Goal: Information Seeking & Learning: Check status

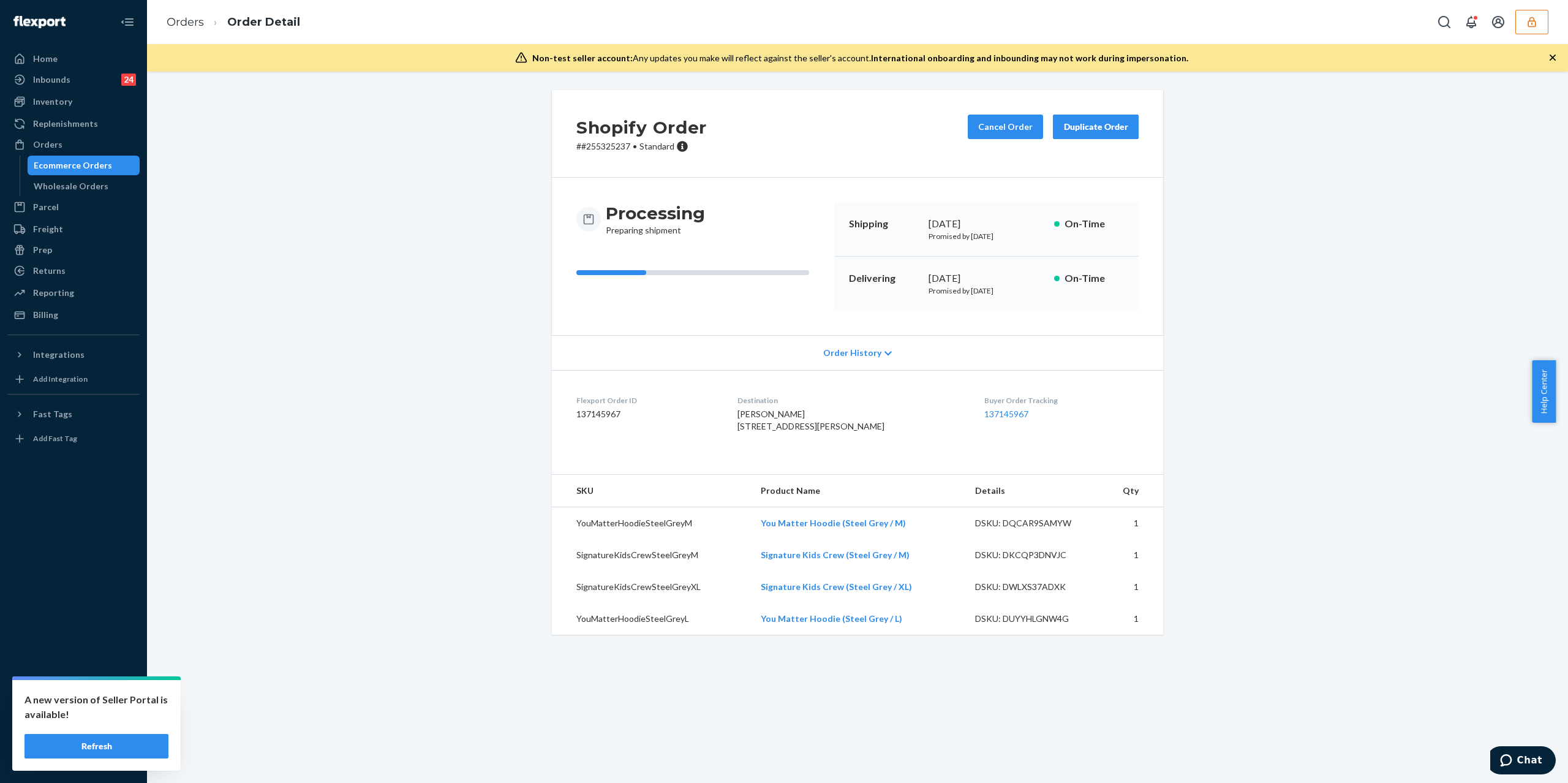
click at [1523, 20] on button "button" at bounding box center [1532, 21] width 33 height 25
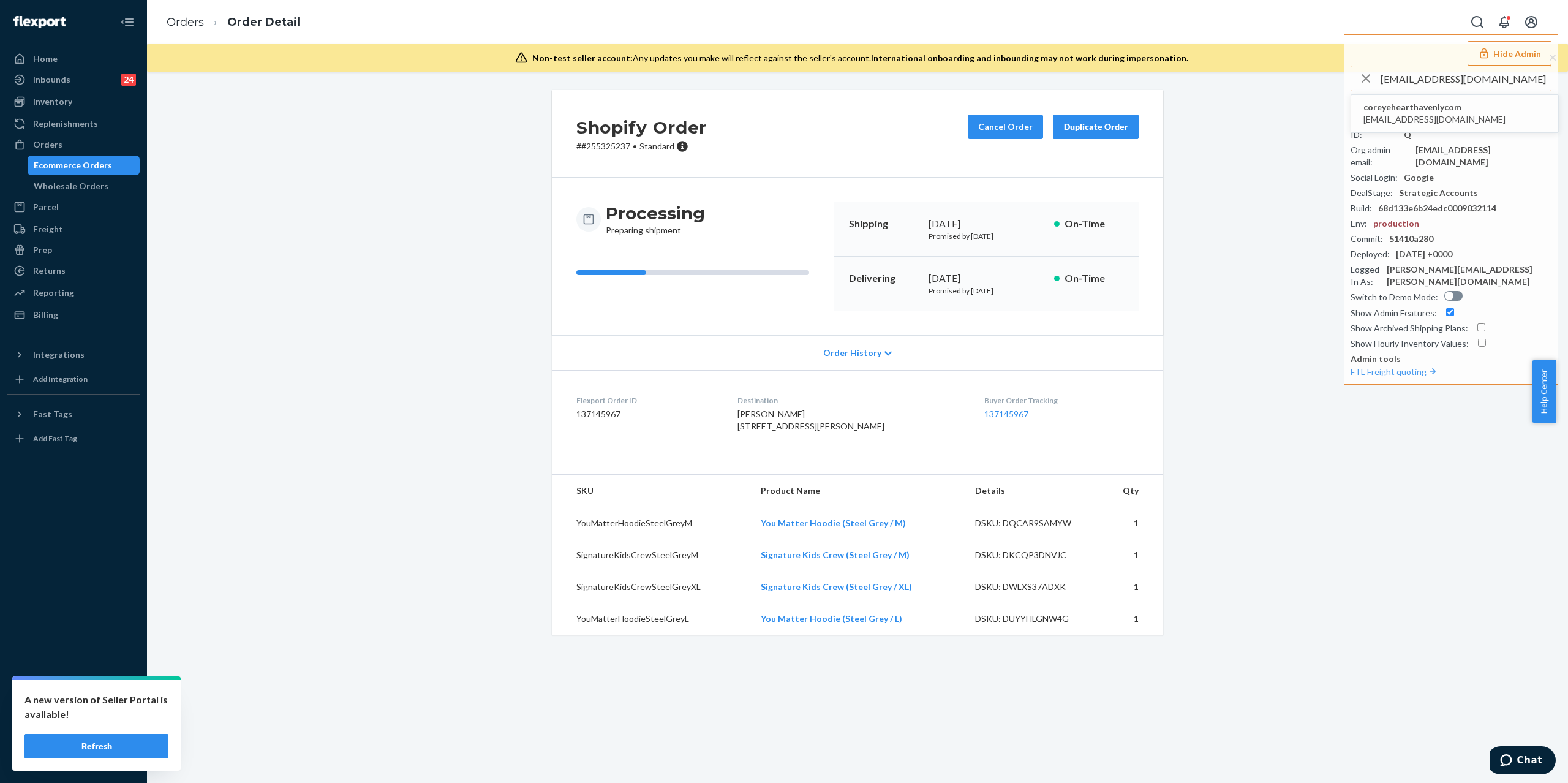
type input "hcrockett@the-citizenry.com"
click at [1474, 109] on li "coreyehearthavenlycom hcrockett@the-citizenry.com" at bounding box center [1454, 114] width 207 height 37
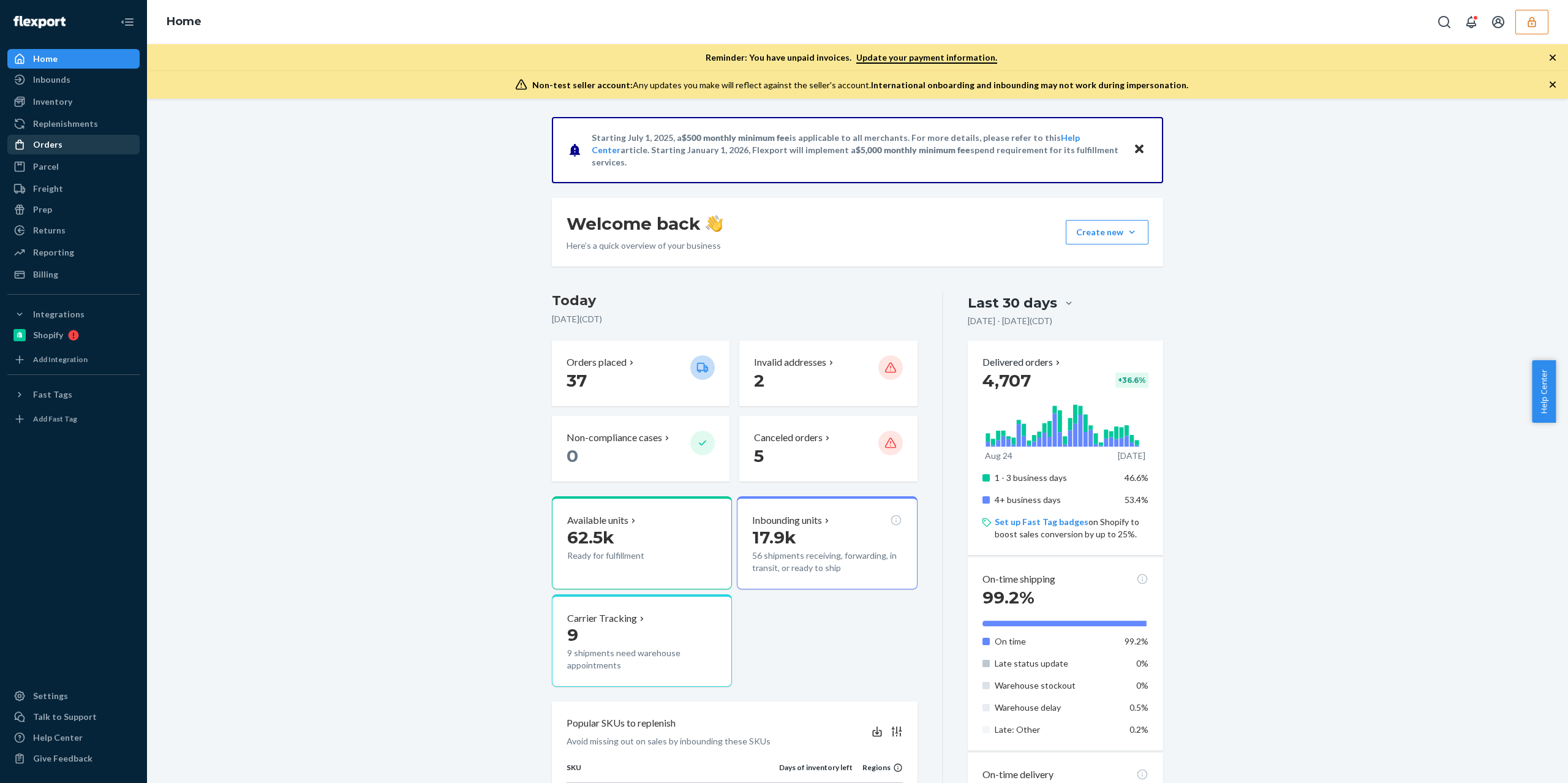
click at [98, 142] on div "Orders" at bounding box center [74, 145] width 130 height 17
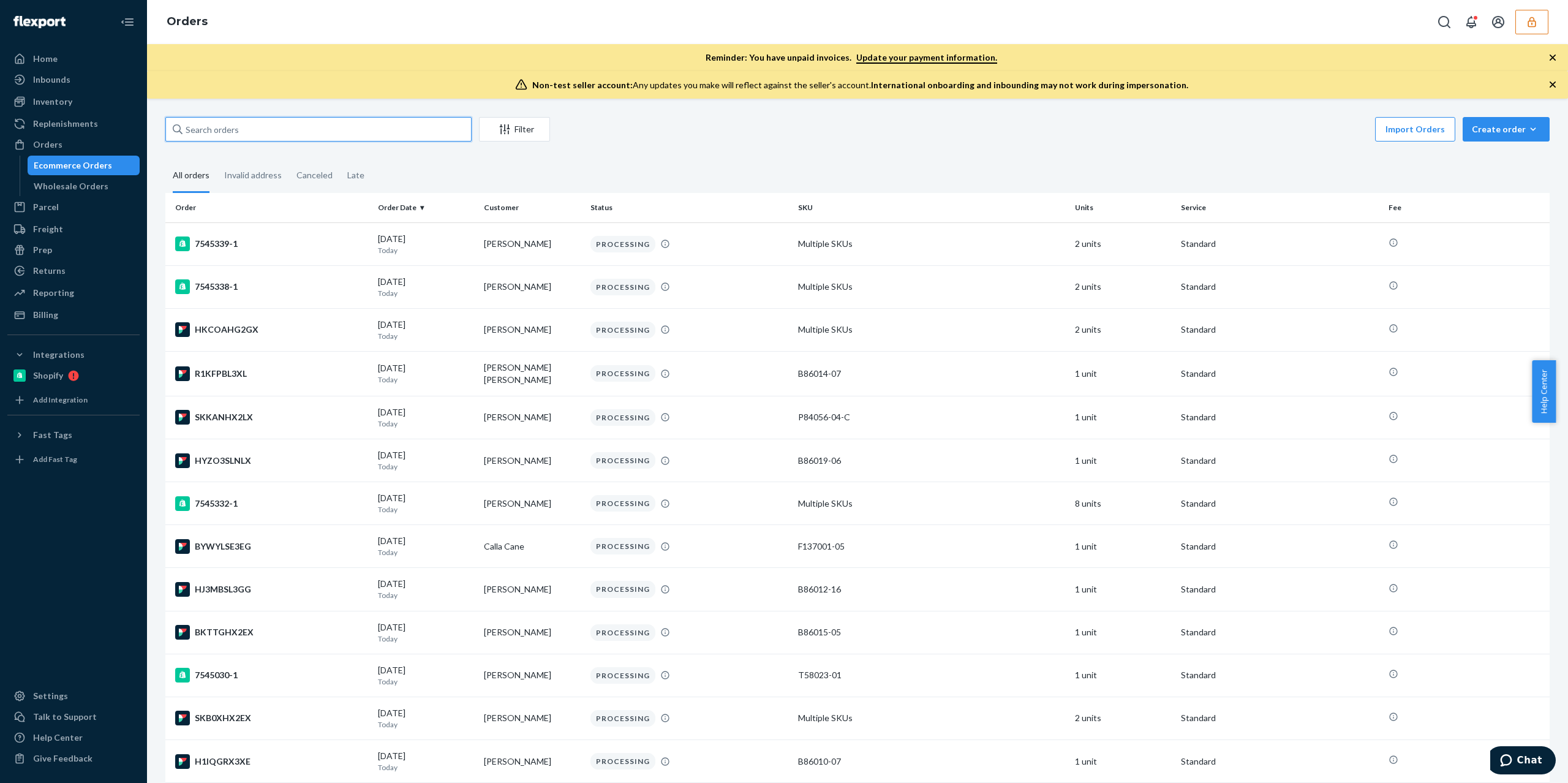
click at [234, 125] on input "text" at bounding box center [318, 129] width 306 height 25
paste input "136006744"
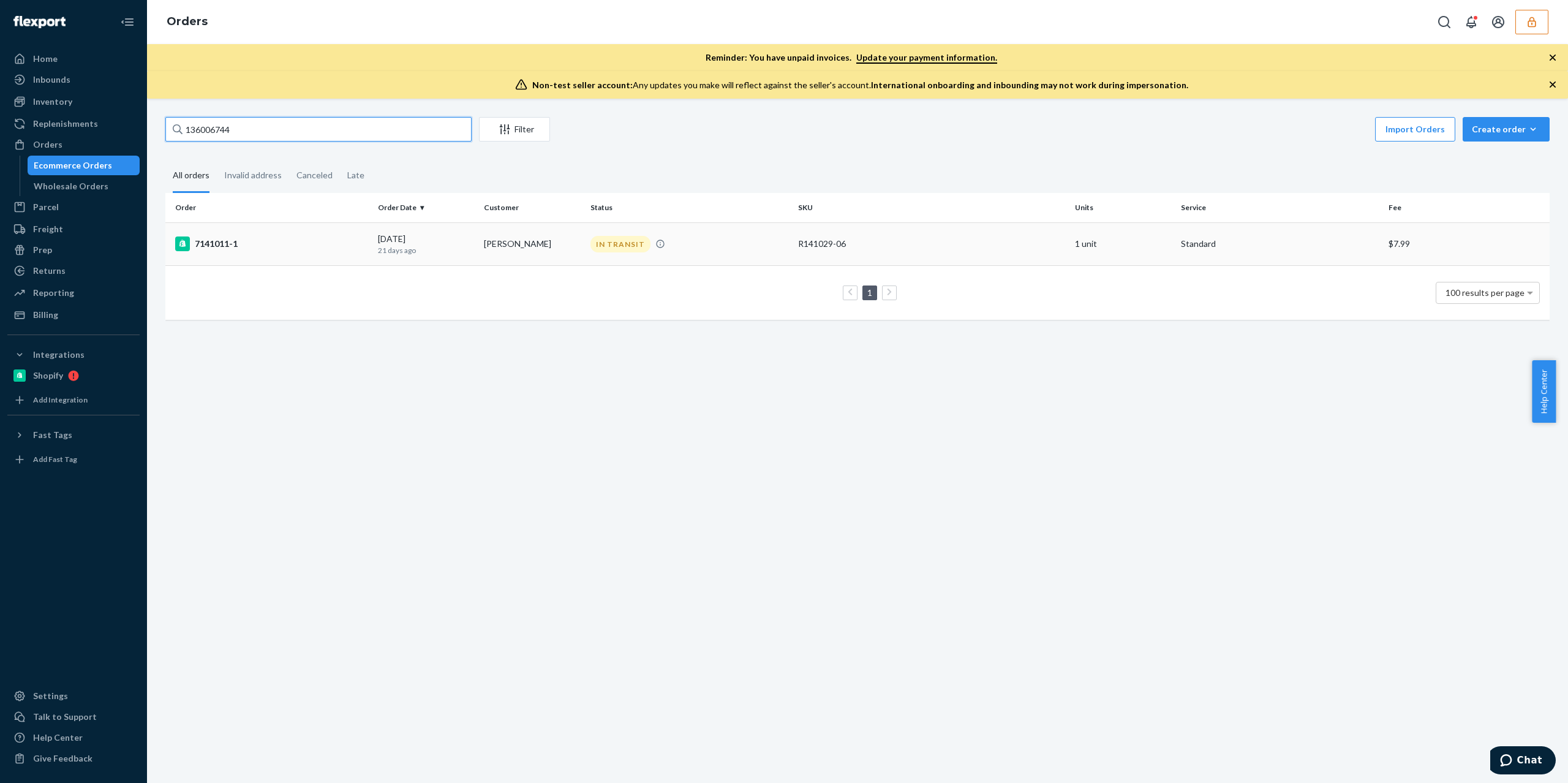
type input "136006744"
click at [225, 238] on div "7141011-1" at bounding box center [272, 244] width 193 height 15
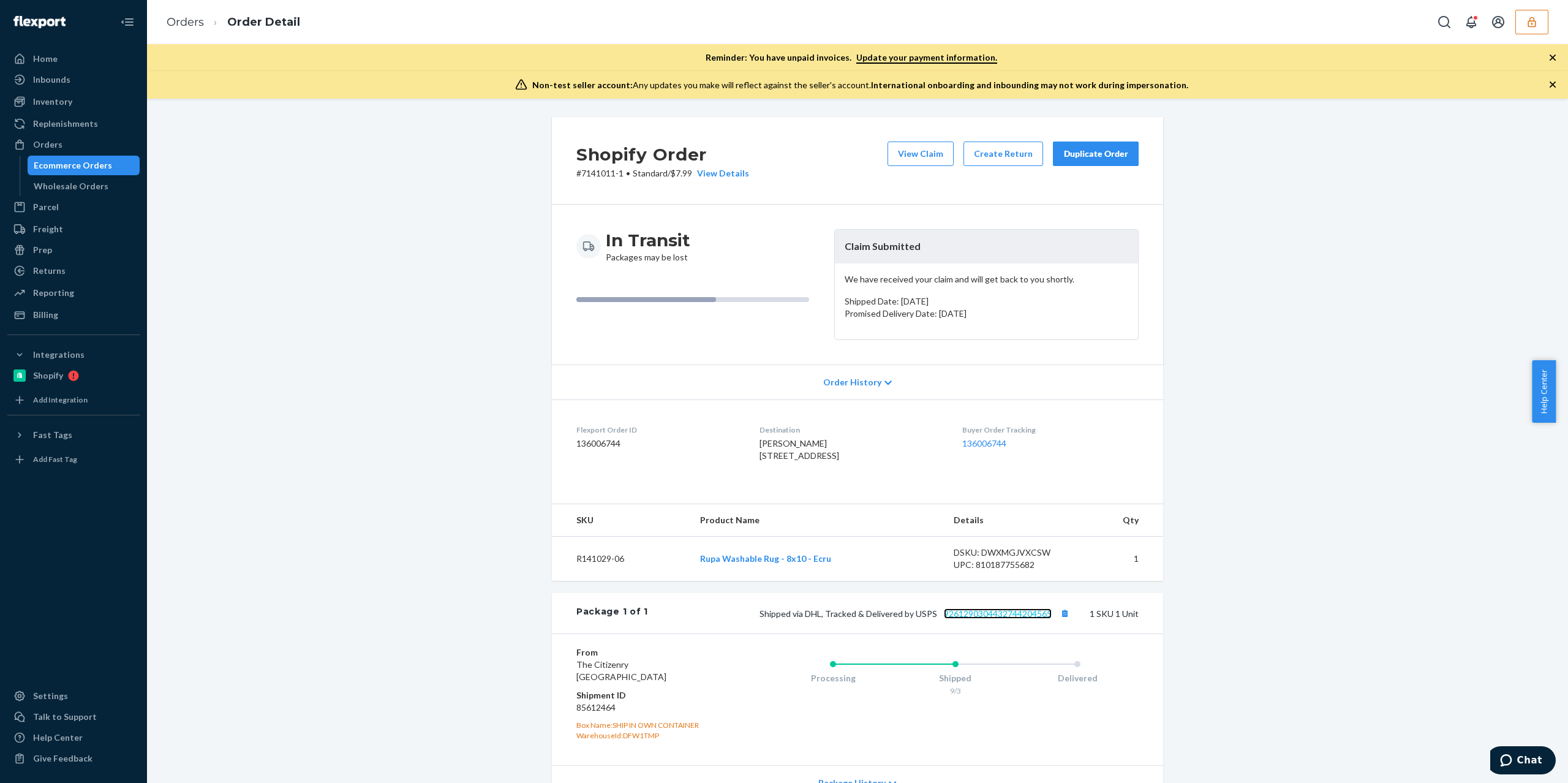
click at [1025, 619] on link "9261290304432744204565" at bounding box center [998, 613] width 108 height 10
click at [1010, 559] on div "DSKU: DWXMGJVXCSW" at bounding box center [1011, 552] width 115 height 12
copy div "DWXMGJVXCSW"
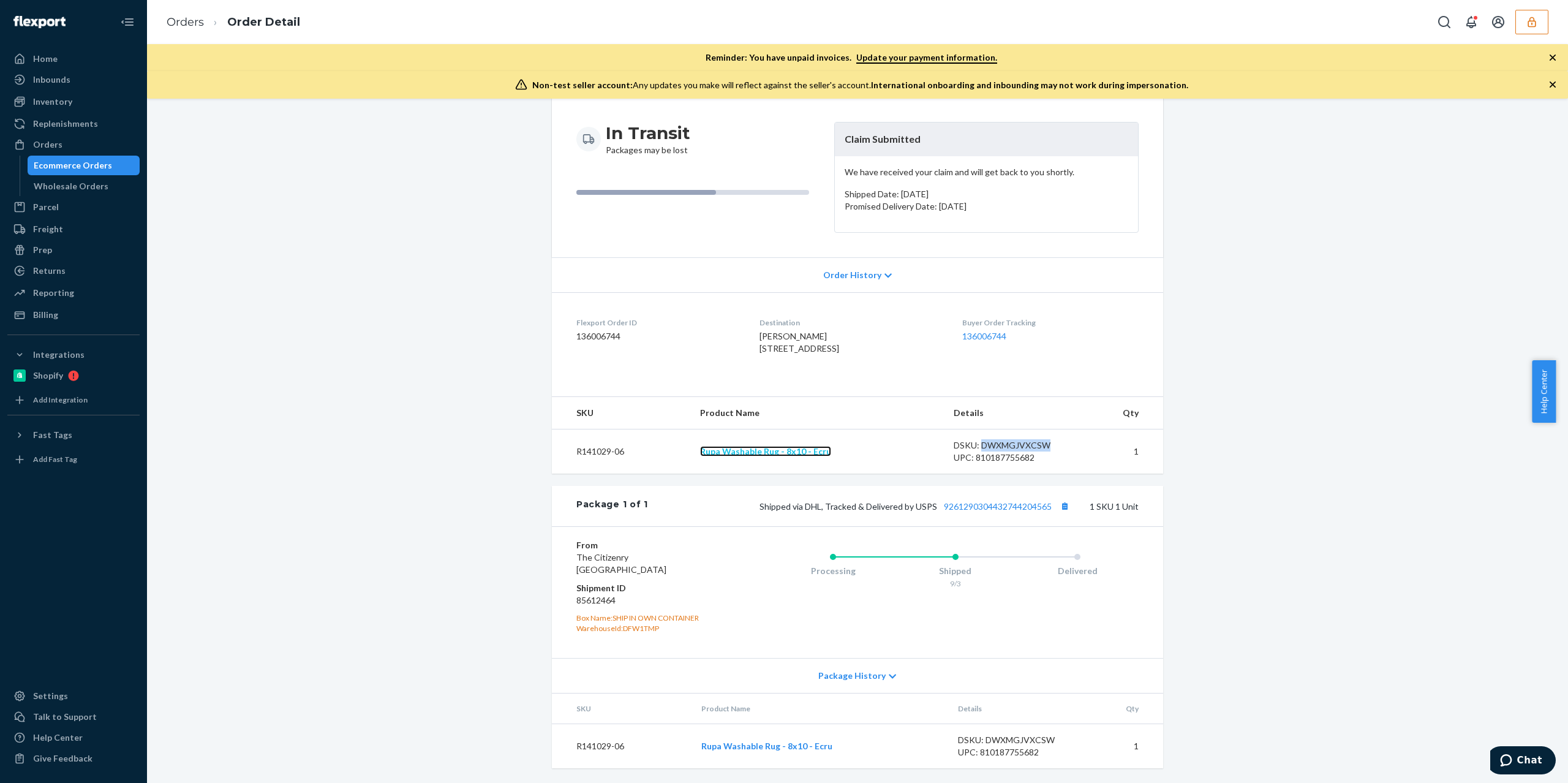
click at [778, 452] on link "Rupa Washable Rug - 8x10 - Ecru" at bounding box center [765, 451] width 131 height 10
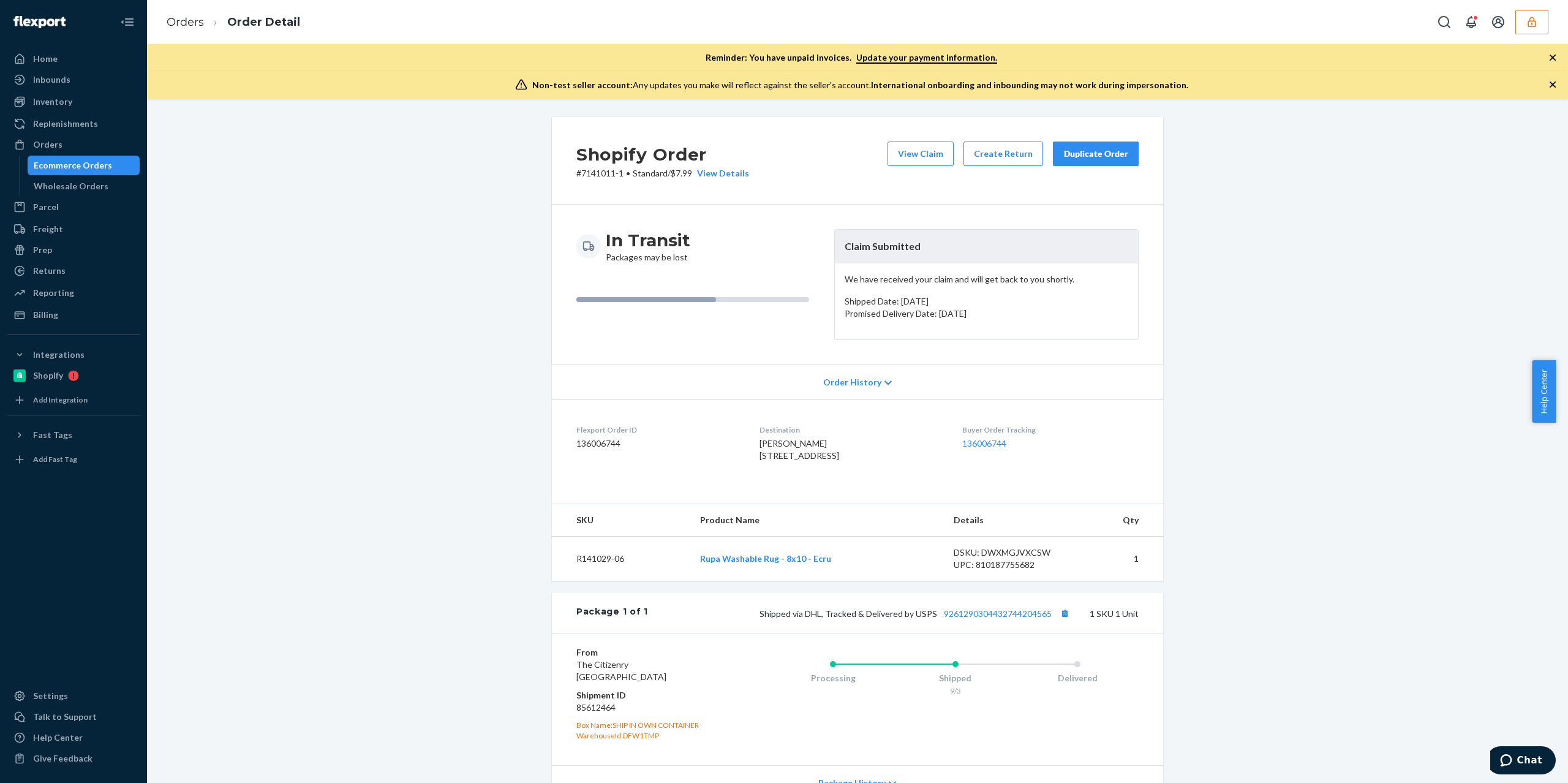
click at [853, 381] on span "Order History" at bounding box center [852, 382] width 58 height 12
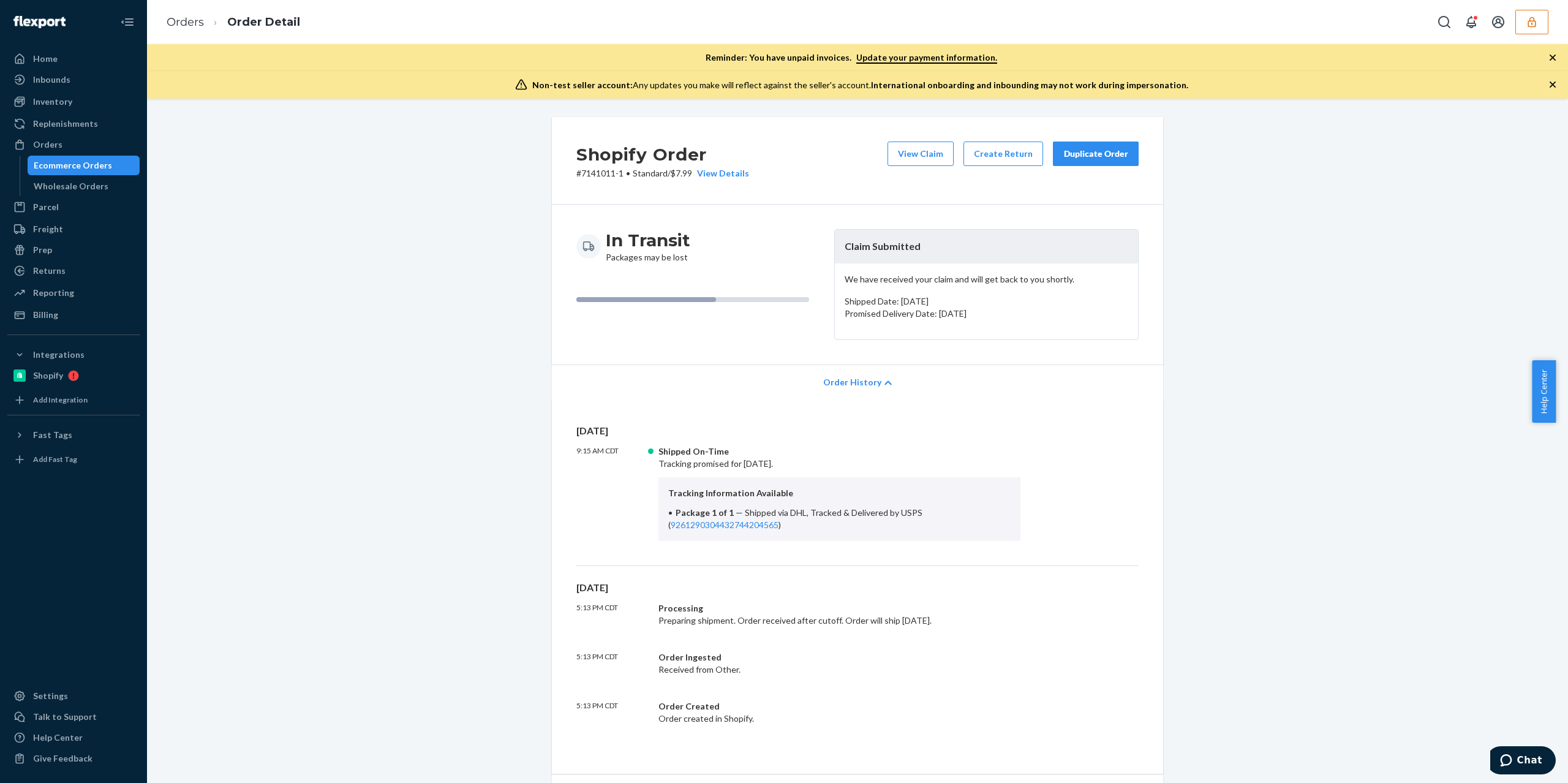
scroll to position [408, 0]
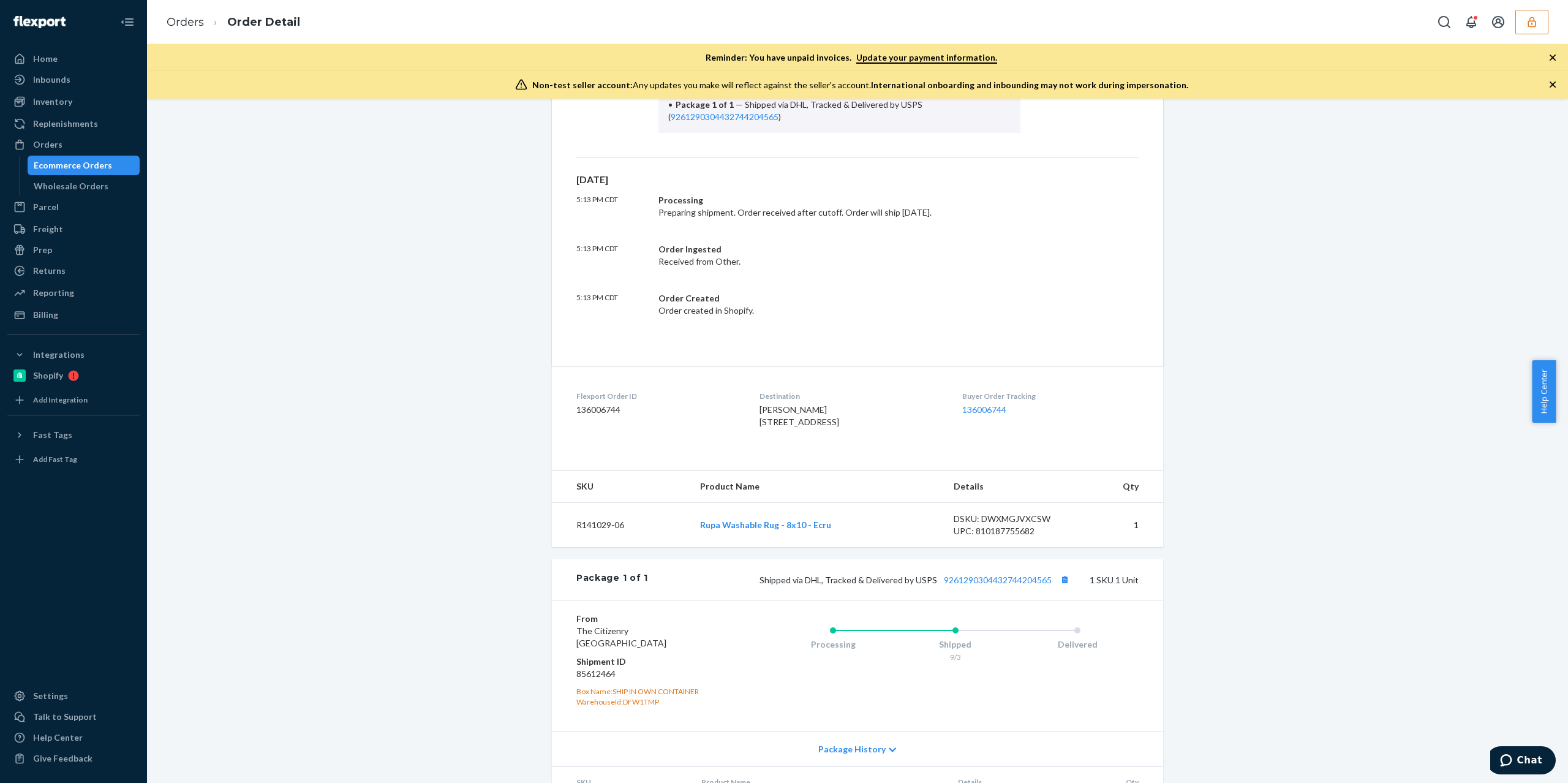
click at [599, 680] on dd "85612464" at bounding box center [649, 673] width 146 height 12
copy dd "85612464"
